Goal: Navigation & Orientation: Find specific page/section

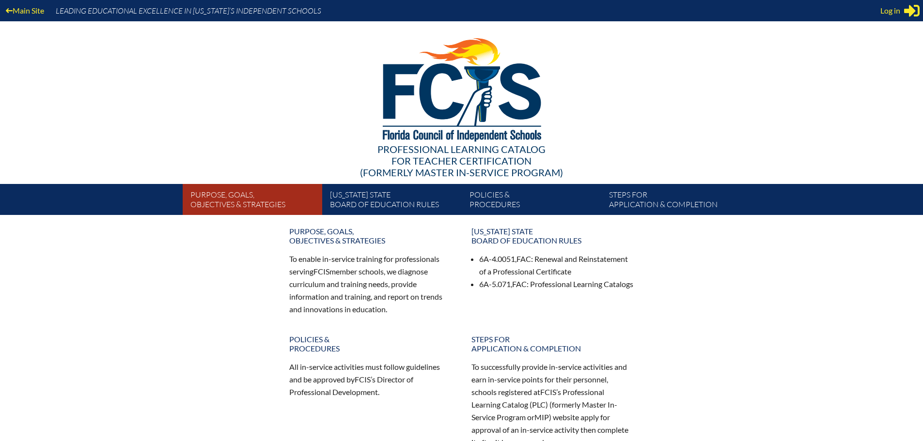
type input "[EMAIL_ADDRESS][DOMAIN_NAME]"
click at [260, 197] on link "Purpose, goals, objectives & strategies" at bounding box center [257, 201] width 140 height 27
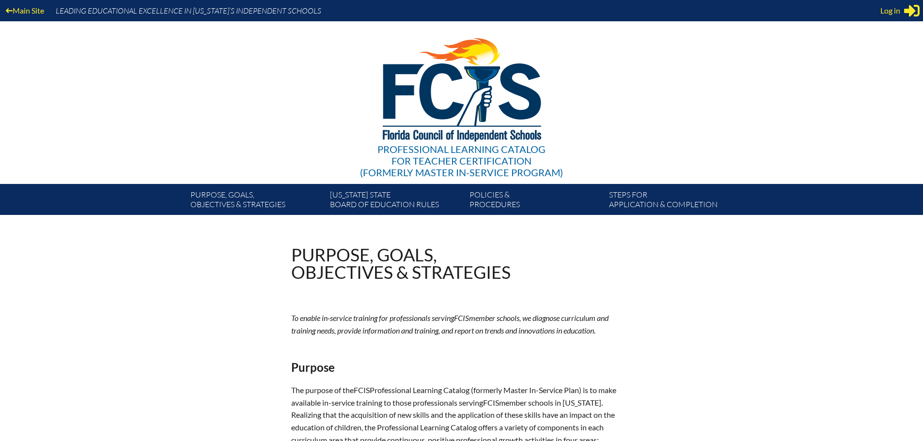
type input "[EMAIL_ADDRESS][DOMAIN_NAME]"
click at [260, 197] on link "Purpose, goals, objectives & strategies" at bounding box center [257, 201] width 140 height 27
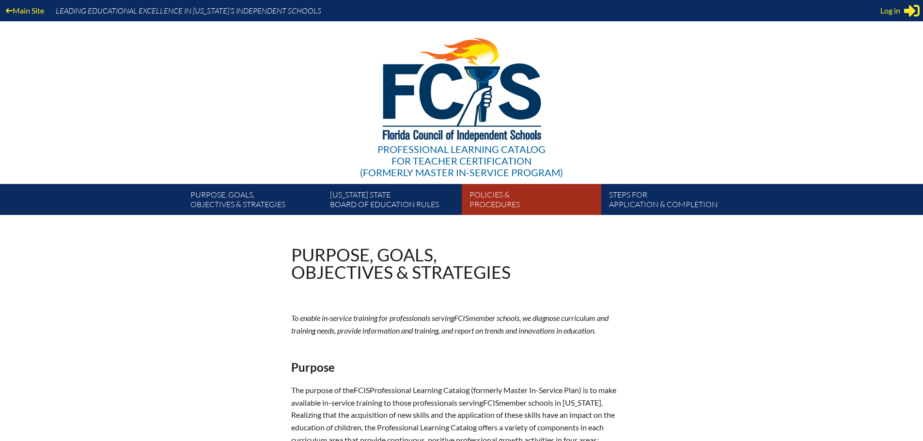
click at [486, 202] on link "Policies & Procedures" at bounding box center [536, 201] width 140 height 27
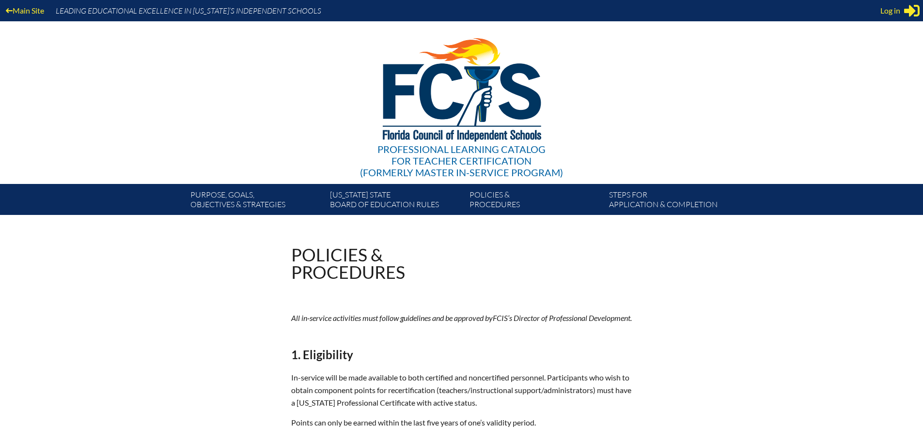
type input "[EMAIL_ADDRESS][DOMAIN_NAME]"
click at [429, 128] on img at bounding box center [462, 87] width 200 height 132
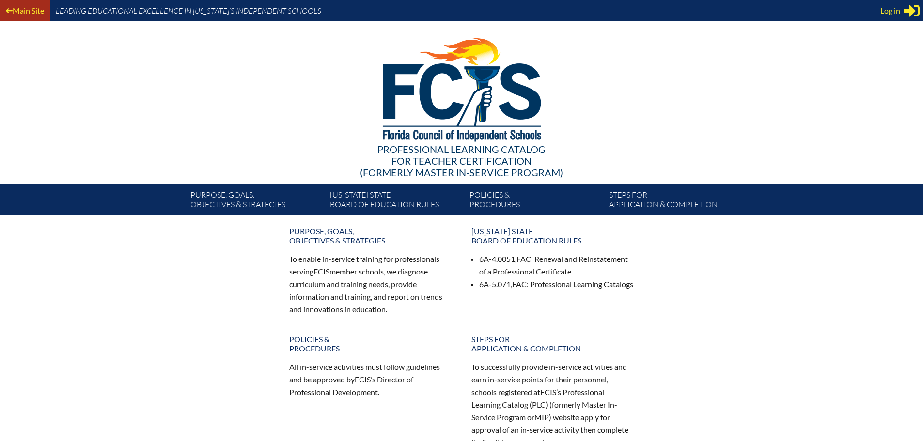
type input "[EMAIL_ADDRESS][DOMAIN_NAME]"
click at [32, 10] on link "Main Site" at bounding box center [25, 10] width 46 height 13
